Goal: Navigation & Orientation: Find specific page/section

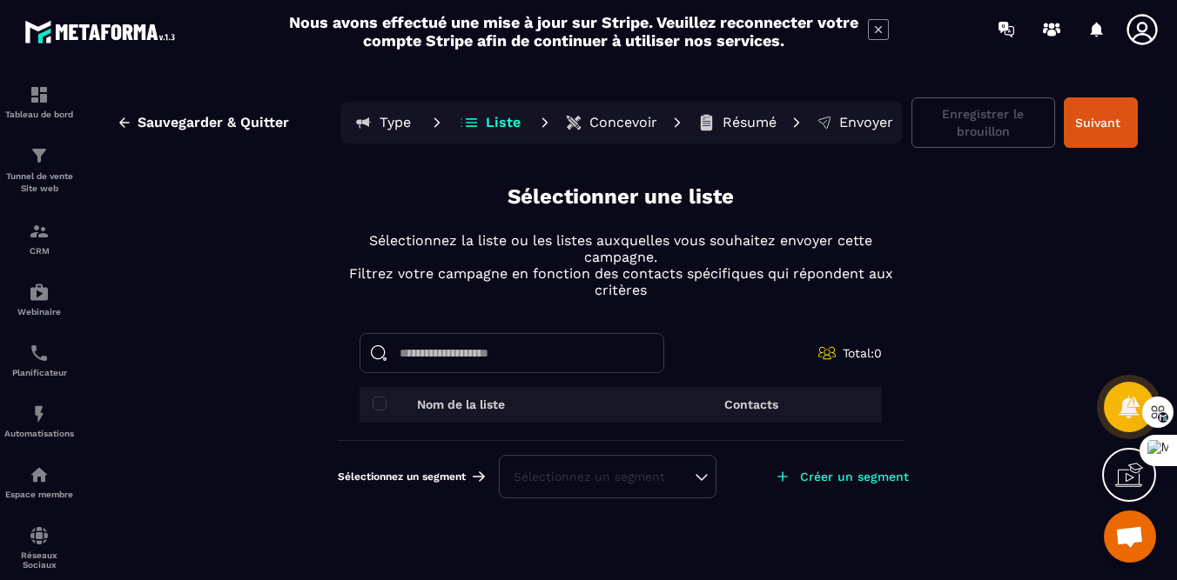
click at [390, 124] on p "Type" at bounding box center [394, 122] width 31 height 17
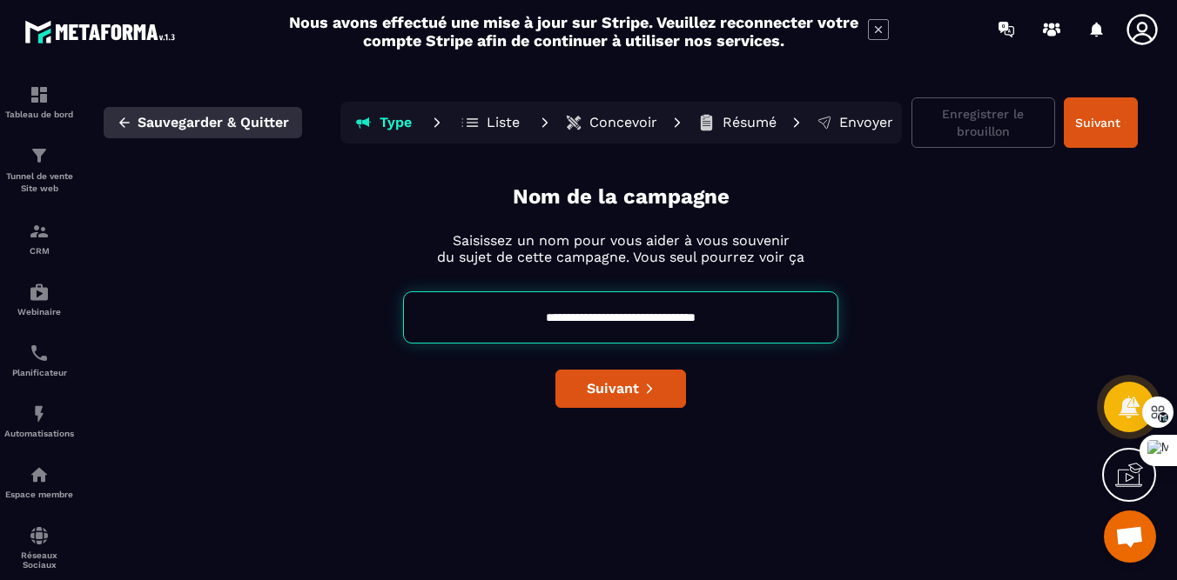
click at [167, 122] on span "Sauvegarder & Quitter" at bounding box center [213, 122] width 151 height 17
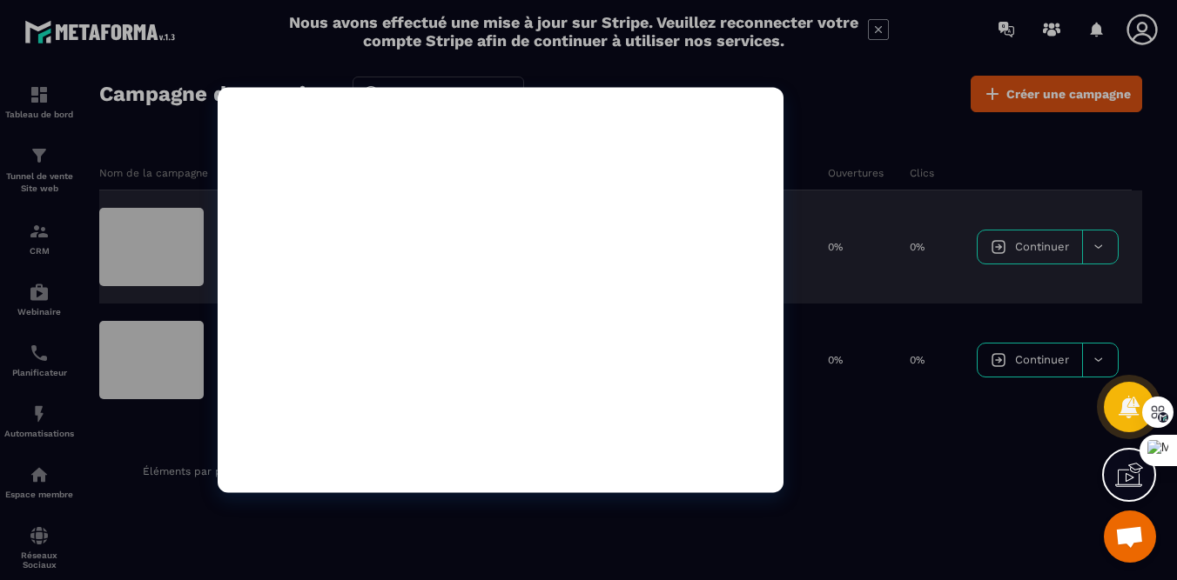
click at [437, 326] on div at bounding box center [501, 290] width 566 height 406
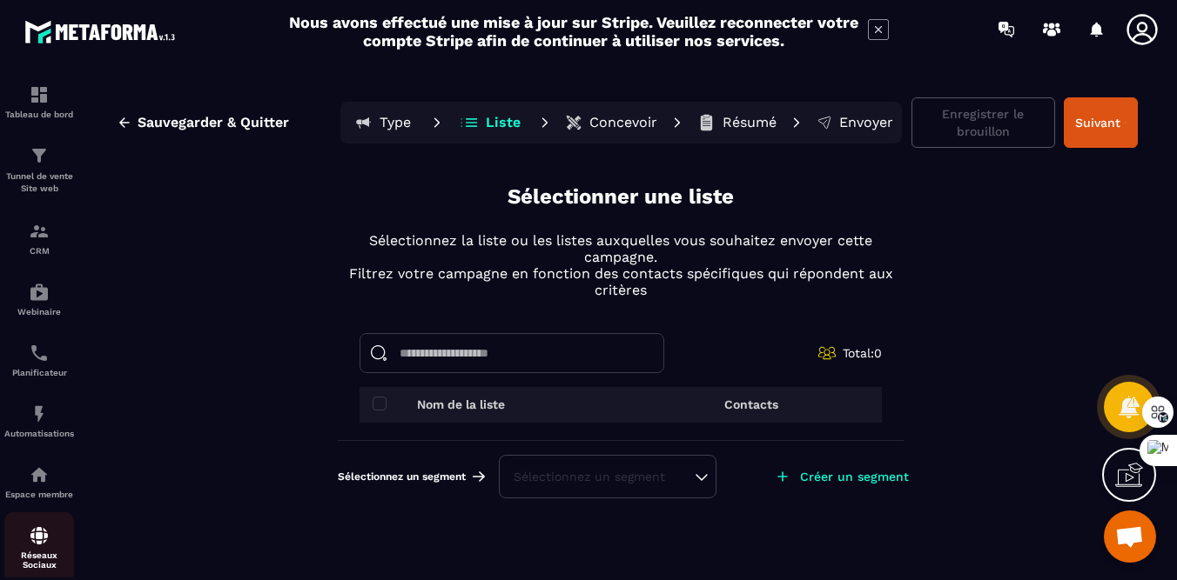
click at [40, 547] on img at bounding box center [39, 536] width 21 height 21
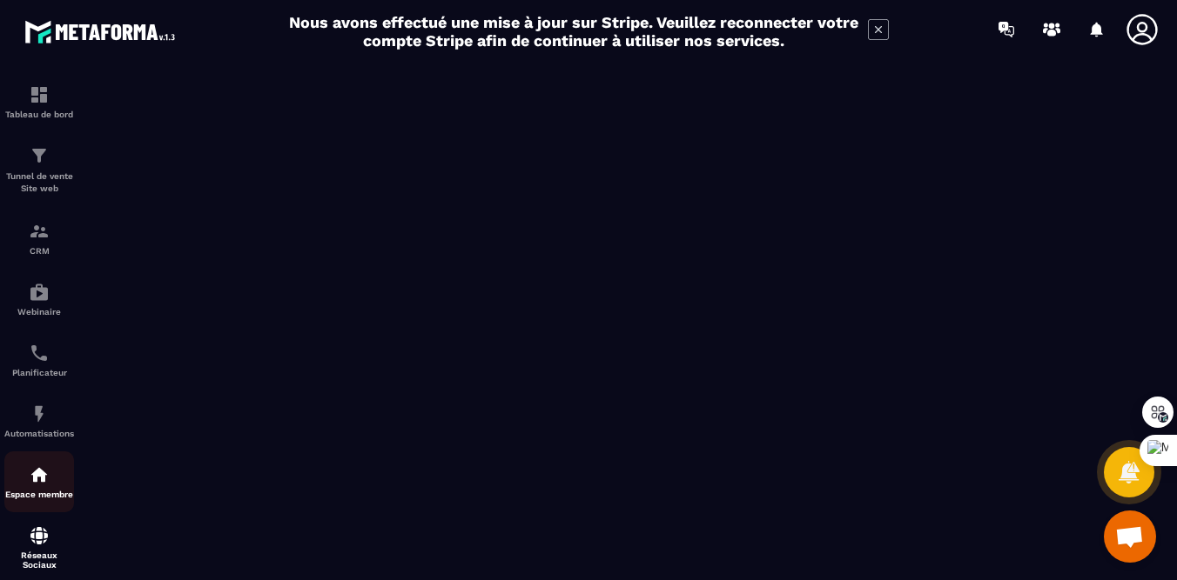
scroll to position [224, 0]
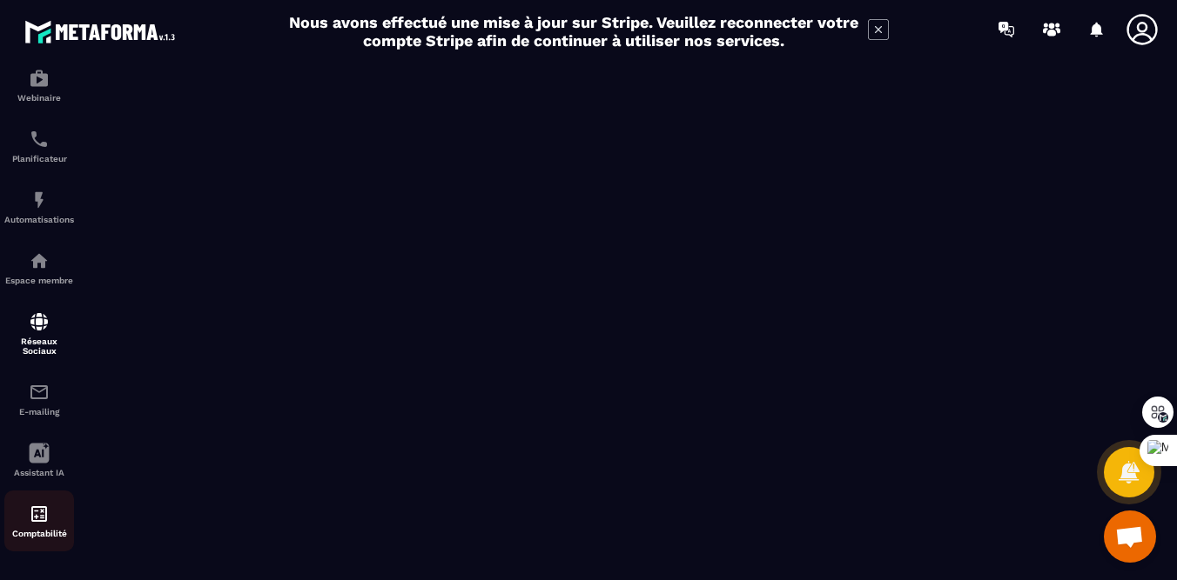
click at [48, 518] on img at bounding box center [39, 514] width 21 height 21
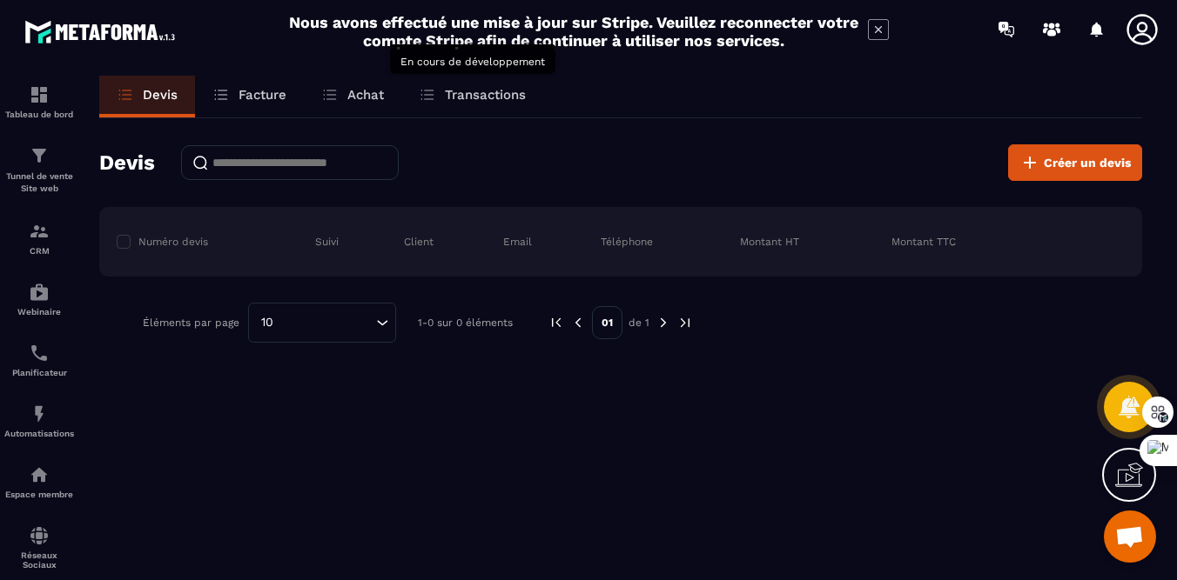
click at [501, 95] on p "Transactions" at bounding box center [485, 95] width 81 height 16
